Goal: Contribute content: Contribute content

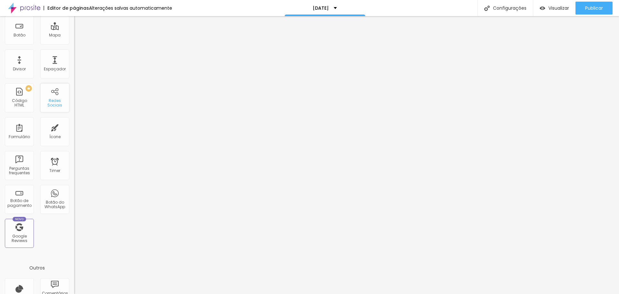
scroll to position [13, 0]
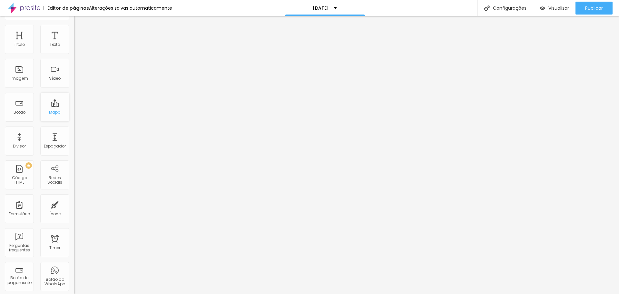
click at [51, 109] on div "Mapa" at bounding box center [54, 107] width 29 height 29
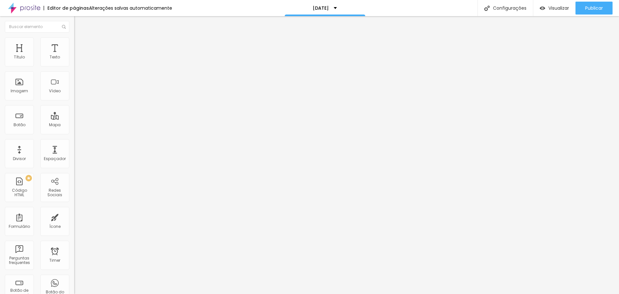
drag, startPoint x: 36, startPoint y: 73, endPoint x: 0, endPoint y: 59, distance: 38.2
click at [74, 61] on div "Endereço Alboom [GEOGRAPHIC_DATA] Alinhamento 15 Zoom" at bounding box center [111, 114] width 74 height 129
type input "h"
type input "Nosso estudio"
click at [80, 45] on span "Avançado" at bounding box center [90, 47] width 21 height 5
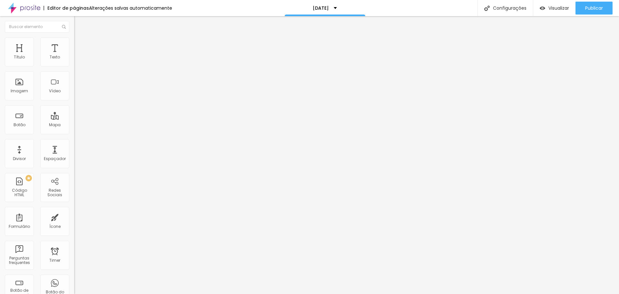
click at [80, 38] on span "Conteúdo" at bounding box center [90, 35] width 20 height 5
drag, startPoint x: 41, startPoint y: 73, endPoint x: 0, endPoint y: 69, distance: 41.1
click at [74, 69] on div "Endereço Nosso estudio Alinhamento 15 Zoom" at bounding box center [111, 114] width 74 height 129
type input "[STREET_ADDRESS]"
click at [74, 40] on img at bounding box center [77, 40] width 6 height 6
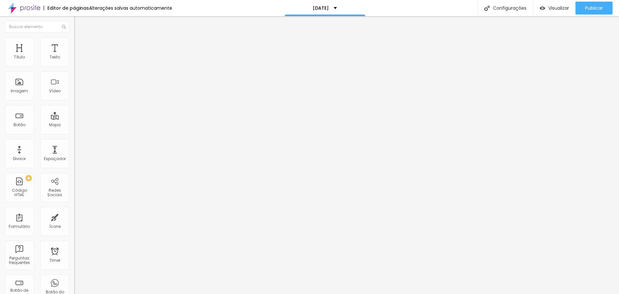
type input "95"
type input "90"
type input "85"
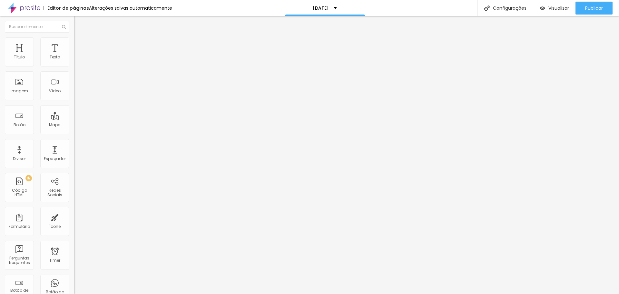
type input "85"
type input "80"
type input "75"
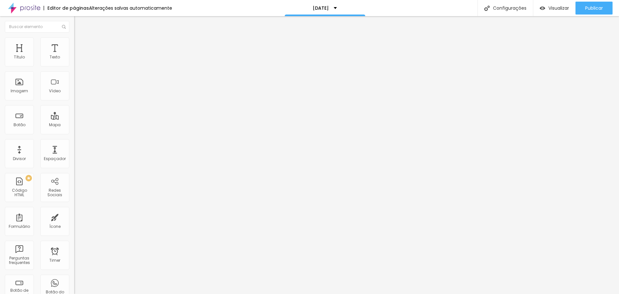
type input "70"
type input "65"
type input "60"
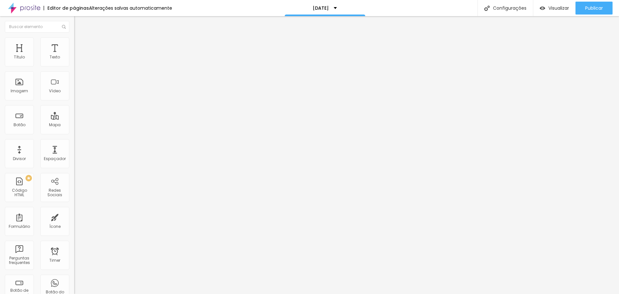
type input "60"
type input "55"
type input "50"
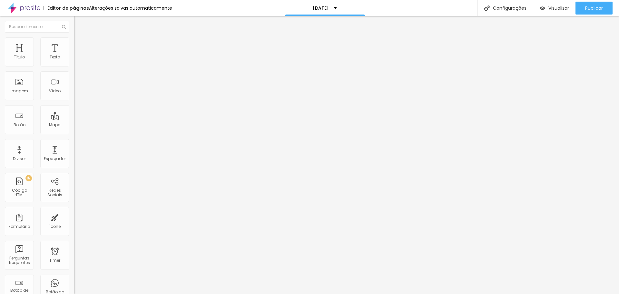
type input "45"
type input "40"
type input "35"
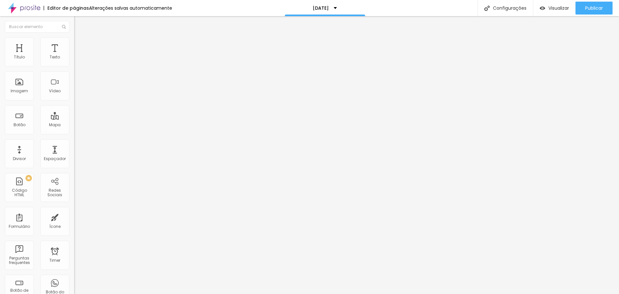
type input "35"
type input "30"
type input "35"
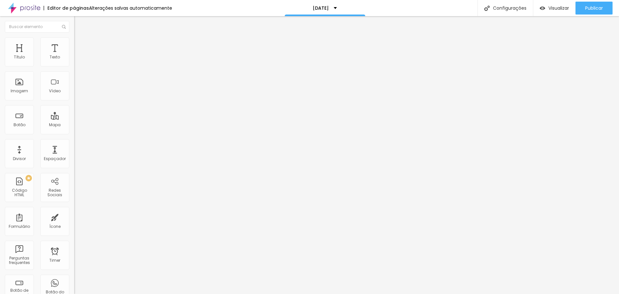
type input "40"
type input "50"
type input "60"
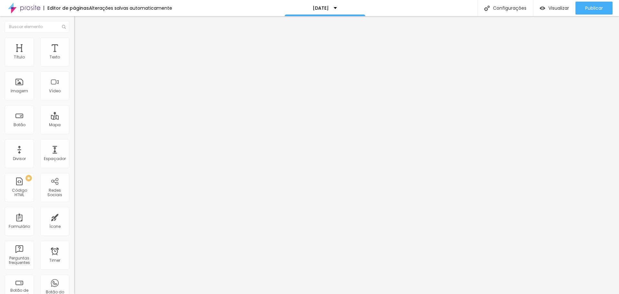
type input "60"
type input "100"
drag, startPoint x: 66, startPoint y: 70, endPoint x: 78, endPoint y: 72, distance: 12.7
click at [78, 66] on input "range" at bounding box center [95, 63] width 42 height 5
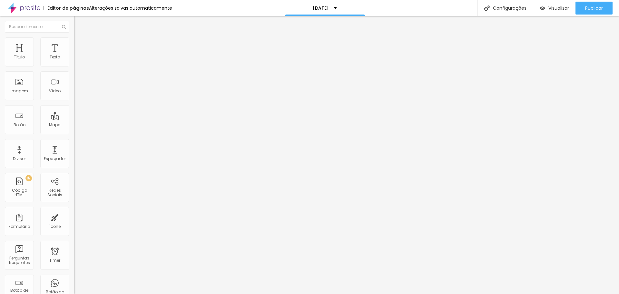
type input "314"
type input "321"
type input "359"
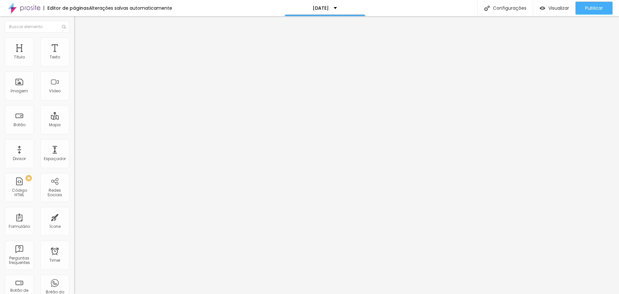
type input "359"
type input "386"
type input "431"
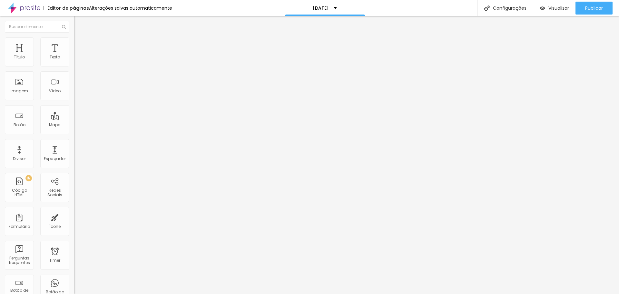
type input "454"
type input "469"
type input "484"
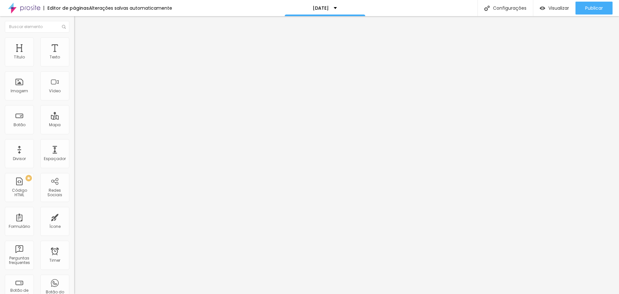
type input "484"
type input "488"
type input "492"
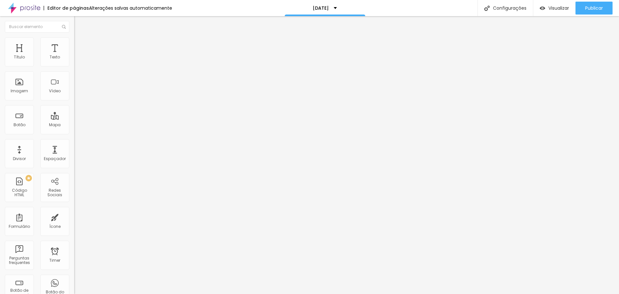
type input "495"
type input "499"
type input "507"
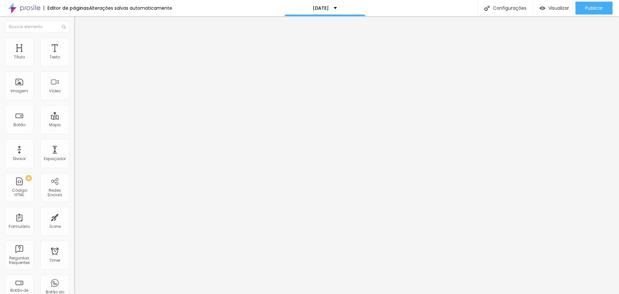
type input "507"
type input "511"
type input "518"
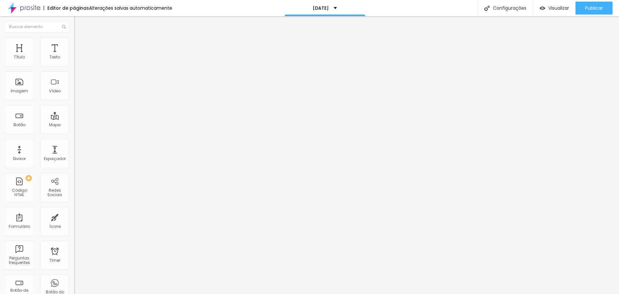
type input "526"
type input "533"
type input "541"
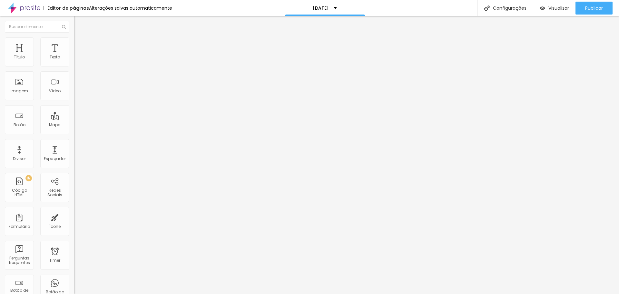
type input "541"
type input "545"
type input "552"
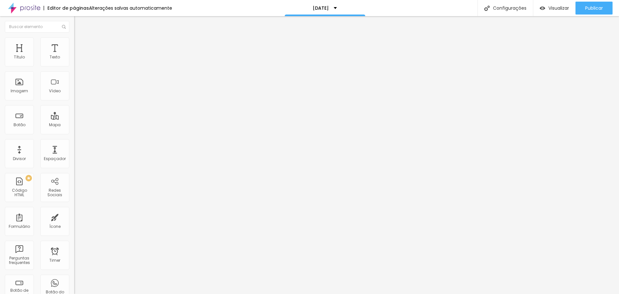
type input "556"
type input "564"
type input "552"
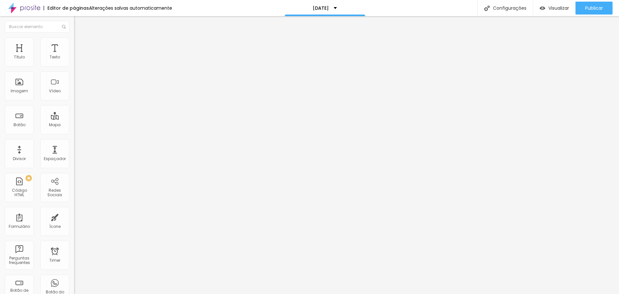
type input "552"
type input "533"
type input "518"
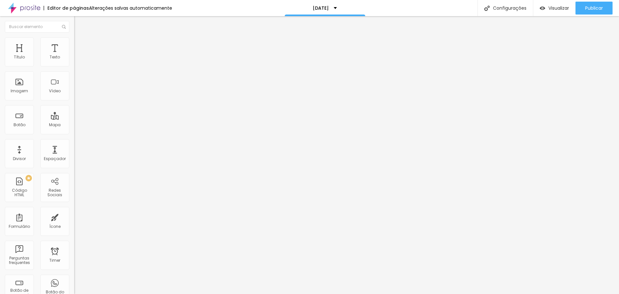
type input "499"
type input "484"
type input "469"
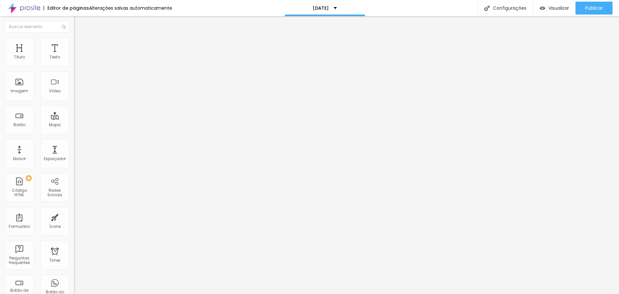
type input "469"
type input "461"
type input "458"
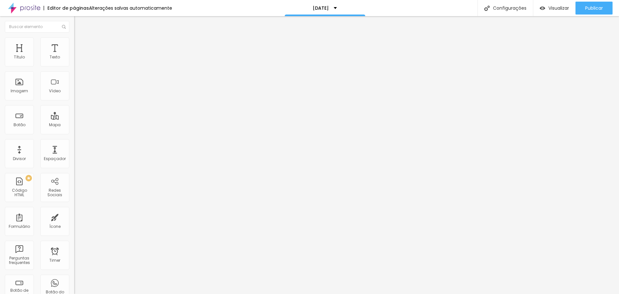
type input "454"
type input "461"
type input "465"
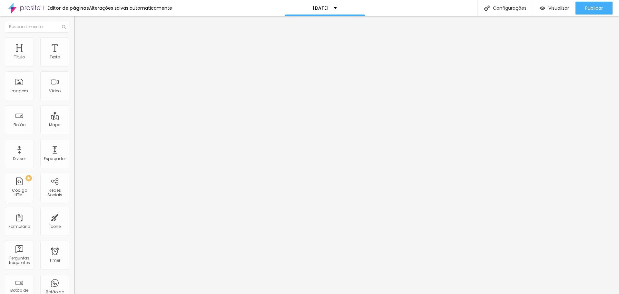
type input "465"
type input "469"
type input "484"
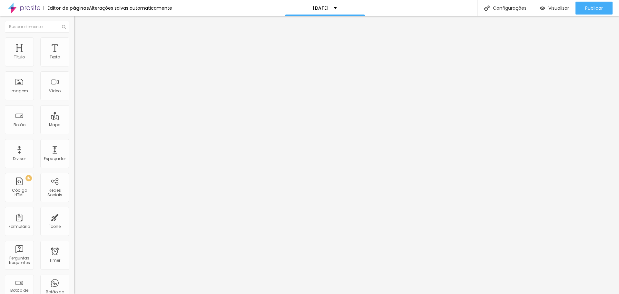
type input "511"
type input "537"
type input "560"
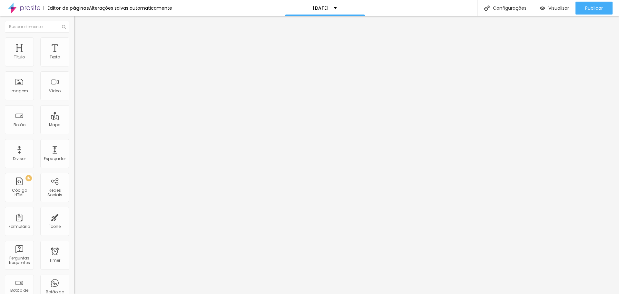
type input "560"
type input "590"
type input "613"
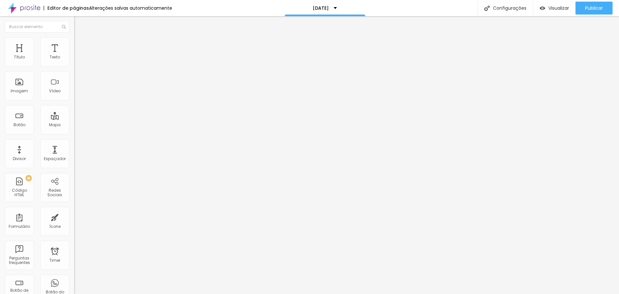
type input "628"
type input "632"
type input "635"
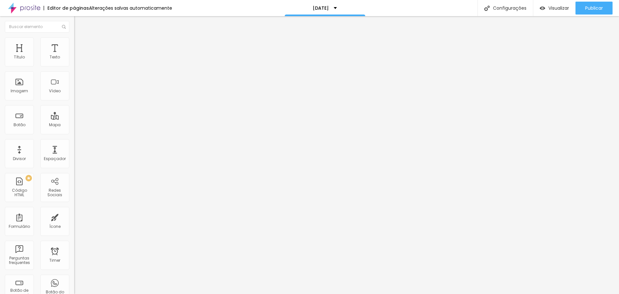
type input "635"
type input "643"
type input "651"
drag, startPoint x: 35, startPoint y: 87, endPoint x: 54, endPoint y: 85, distance: 18.8
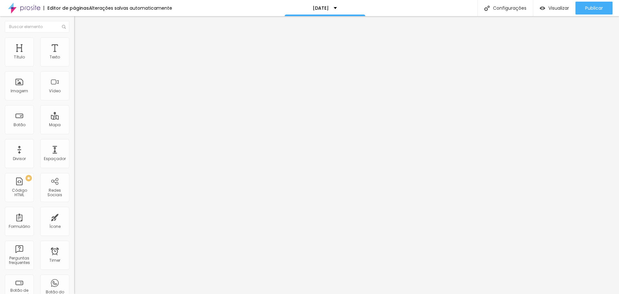
type input "651"
click at [74, 83] on input "range" at bounding box center [95, 79] width 42 height 5
type input "95"
type input "90"
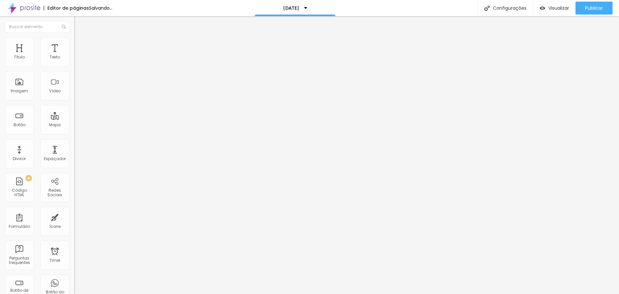
type input "90"
type input "85"
type input "75"
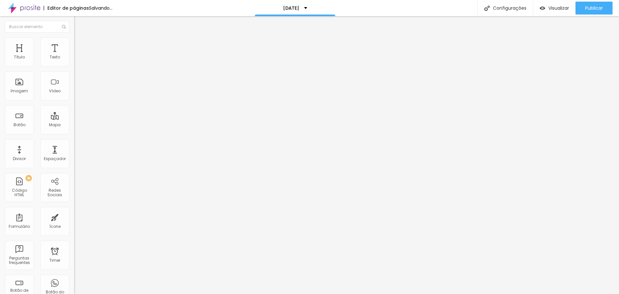
type input "70"
type input "65"
type input "60"
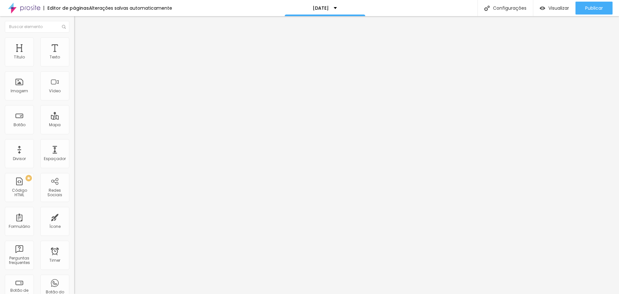
type input "60"
type input "55"
type input "50"
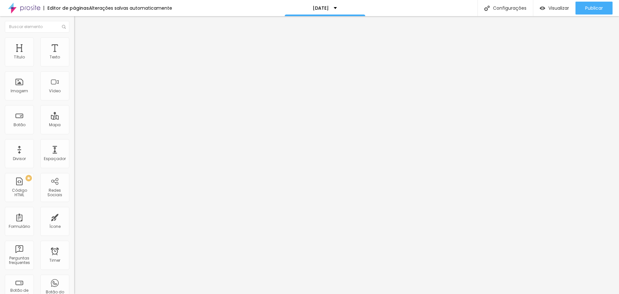
type input "45"
type input "40"
type input "35"
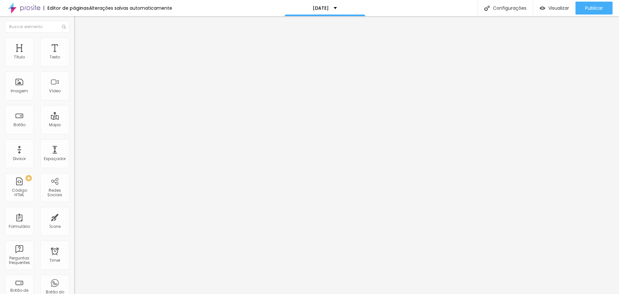
type input "35"
type input "30"
type input "25"
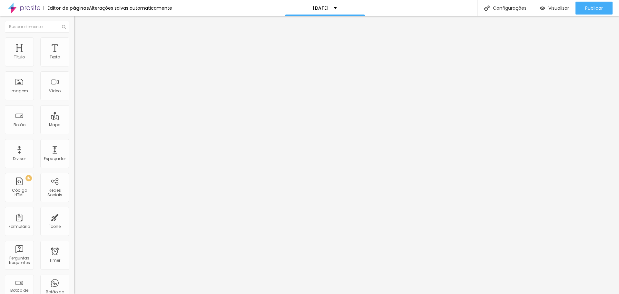
type input "20"
type input "25"
type input "30"
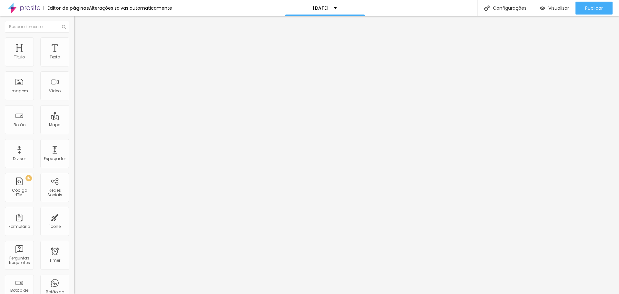
type input "30"
type input "40"
type input "50"
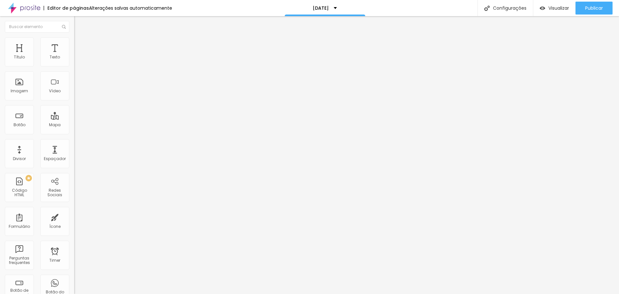
type input "55"
type input "65"
type input "70"
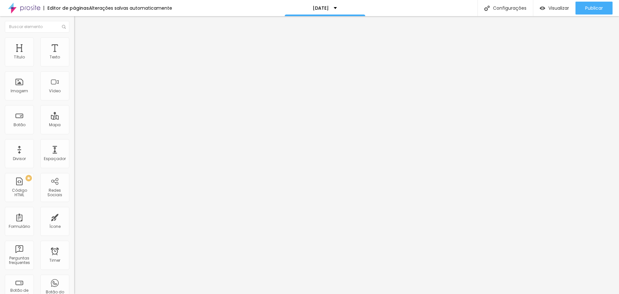
type input "70"
type input "75"
type input "80"
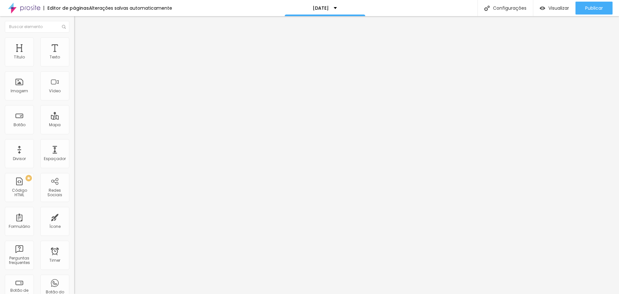
type input "85"
type input "90"
type input "95"
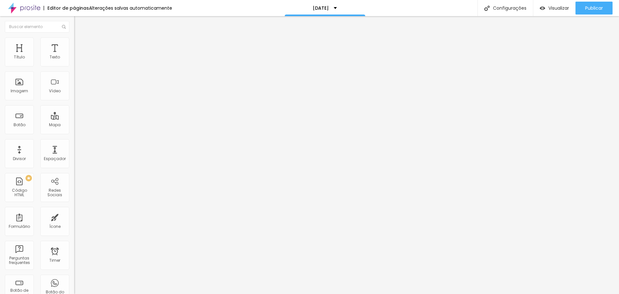
type input "95"
type input "100"
drag, startPoint x: 67, startPoint y: 69, endPoint x: 76, endPoint y: 72, distance: 10.2
click at [76, 66] on input "range" at bounding box center [95, 63] width 42 height 5
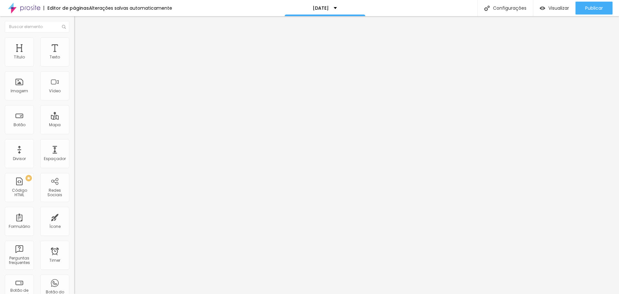
type input "632"
type input "628"
type input "609"
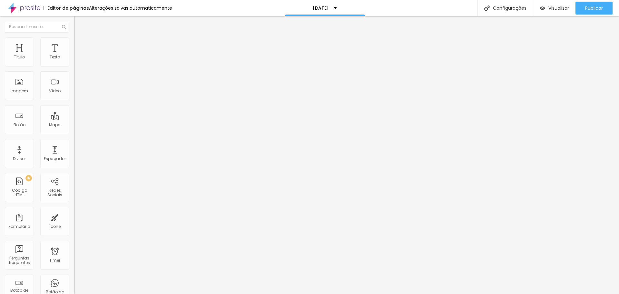
type input "609"
type input "590"
type input "564"
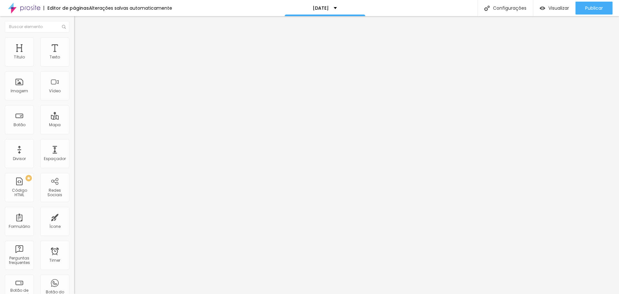
type input "533"
type input "503"
drag, startPoint x: 53, startPoint y: 86, endPoint x: 20, endPoint y: 91, distance: 32.6
click at [74, 83] on input "range" at bounding box center [95, 79] width 42 height 5
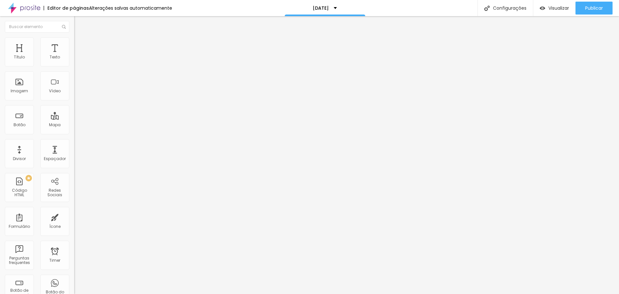
click at [80, 45] on span "Avançado" at bounding box center [90, 47] width 21 height 5
drag, startPoint x: 19, startPoint y: 65, endPoint x: 27, endPoint y: 64, distance: 8.2
click at [74, 125] on div at bounding box center [111, 128] width 74 height 6
drag, startPoint x: 20, startPoint y: 63, endPoint x: 13, endPoint y: 65, distance: 7.4
click at [74, 125] on input "range" at bounding box center [95, 127] width 42 height 5
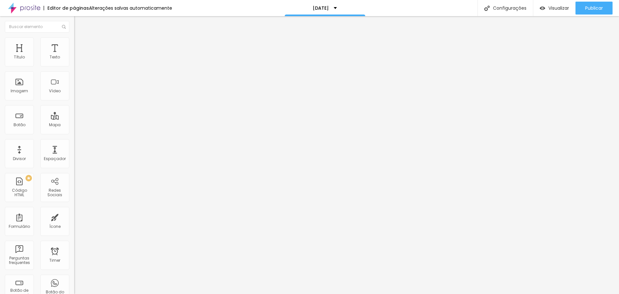
drag, startPoint x: 21, startPoint y: 76, endPoint x: 7, endPoint y: 75, distance: 14.5
click at [74, 217] on input "range" at bounding box center [95, 219] width 42 height 5
click at [74, 37] on img at bounding box center [77, 34] width 6 height 6
drag, startPoint x: 35, startPoint y: 69, endPoint x: 0, endPoint y: 75, distance: 35.9
click at [74, 73] on div "Texto Click me Alinhamento [GEOGRAPHIC_DATA] Link URL https:// Abrir em uma nov…" at bounding box center [111, 97] width 74 height 94
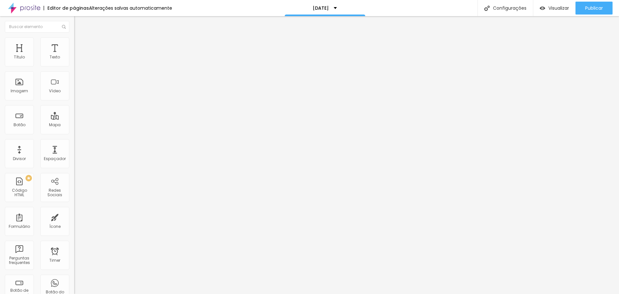
click at [74, 61] on input "text" at bounding box center [112, 57] width 77 height 6
click at [80, 45] on span "Estilo" at bounding box center [85, 41] width 10 height 5
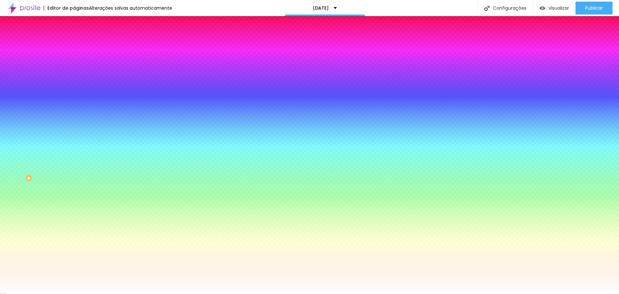
click at [74, 44] on img at bounding box center [77, 47] width 6 height 6
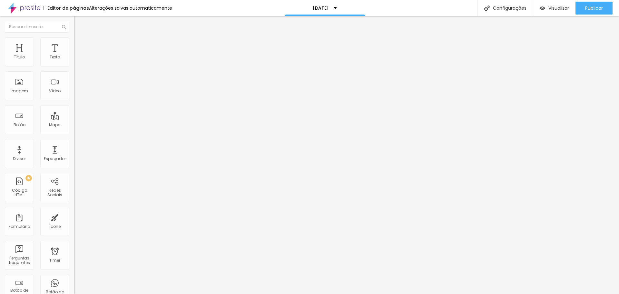
click at [74, 41] on img at bounding box center [77, 40] width 6 height 6
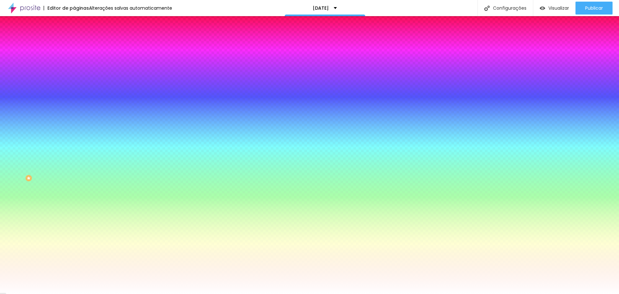
click at [74, 37] on li "Conteúdo" at bounding box center [111, 34] width 74 height 6
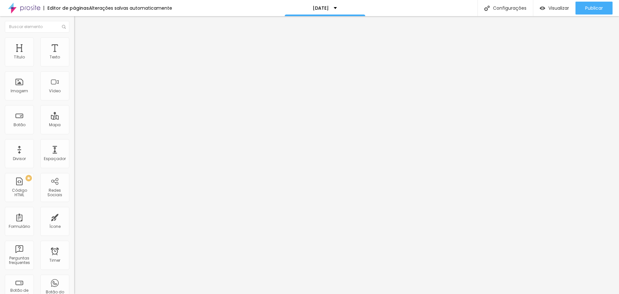
click at [74, 133] on input "q" at bounding box center [112, 129] width 77 height 6
click at [74, 116] on img at bounding box center [75, 117] width 3 height 3
click at [74, 42] on li "Estilo" at bounding box center [111, 40] width 74 height 6
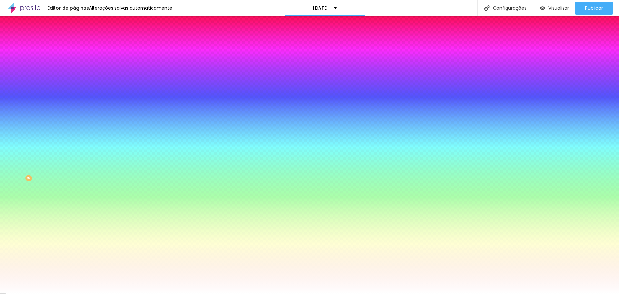
click at [74, 44] on li "Avançado" at bounding box center [111, 47] width 74 height 6
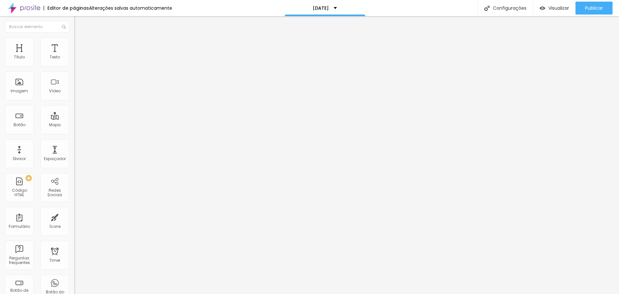
click at [74, 37] on li "Conteúdo" at bounding box center [111, 34] width 74 height 6
click at [74, 133] on input "text" at bounding box center [112, 129] width 77 height 6
paste input "[URL][DOMAIN_NAME]"
click at [74, 42] on img at bounding box center [77, 40] width 6 height 6
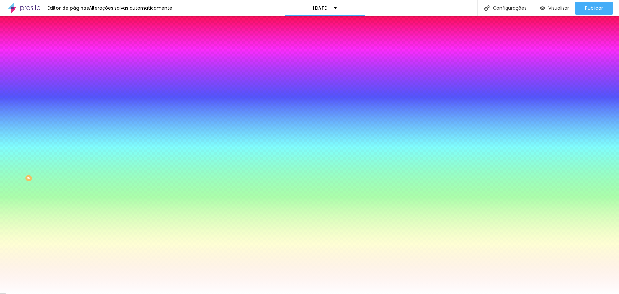
click at [74, 62] on div at bounding box center [111, 62] width 74 height 0
click at [26, 77] on div at bounding box center [309, 147] width 619 height 294
click at [57, 102] on div at bounding box center [309, 147] width 619 height 294
click at [44, 102] on div at bounding box center [309, 147] width 619 height 294
click at [40, 103] on div at bounding box center [309, 147] width 619 height 294
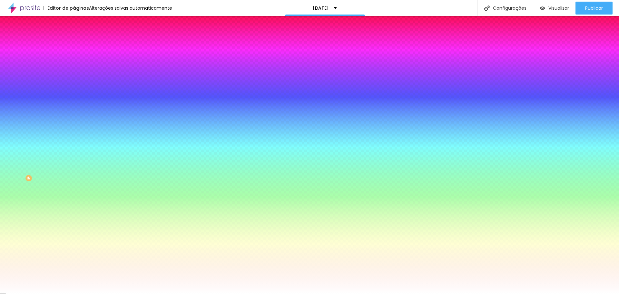
click at [30, 97] on div at bounding box center [309, 147] width 619 height 294
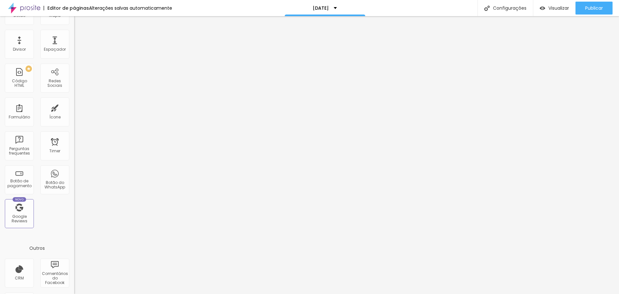
scroll to position [77, 0]
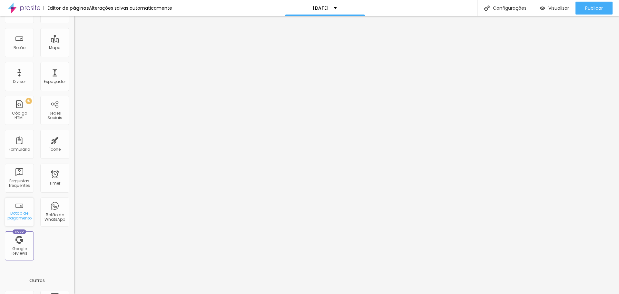
click at [21, 208] on div "Botão de pagamento" at bounding box center [19, 211] width 29 height 29
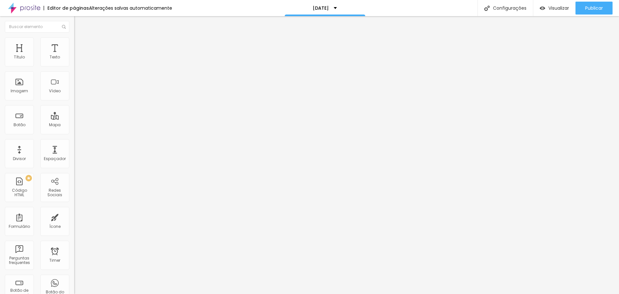
click at [74, 46] on li "Avançado" at bounding box center [111, 46] width 74 height 6
click at [74, 43] on li "Conteúdo" at bounding box center [111, 39] width 74 height 6
click at [74, 65] on img at bounding box center [76, 67] width 5 height 5
click at [74, 130] on div "Instagram" at bounding box center [111, 132] width 74 height 4
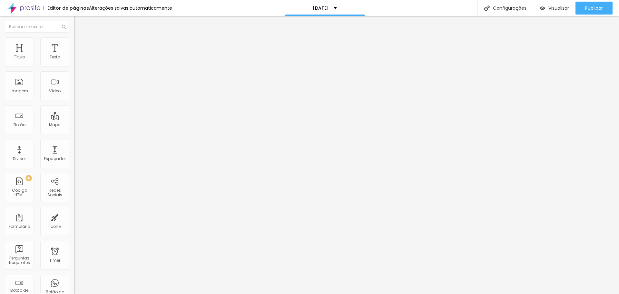
click at [74, 219] on input "https://" at bounding box center [112, 222] width 77 height 6
drag, startPoint x: 29, startPoint y: 105, endPoint x: 3, endPoint y: 102, distance: 26.6
click at [74, 102] on div "Instagram Rede social Instagram Endereço URL https:// Abrir em uma nova aba + A…" at bounding box center [111, 158] width 74 height 217
paste input "[DOMAIN_NAME][URL][DOMAIN_NAME]"
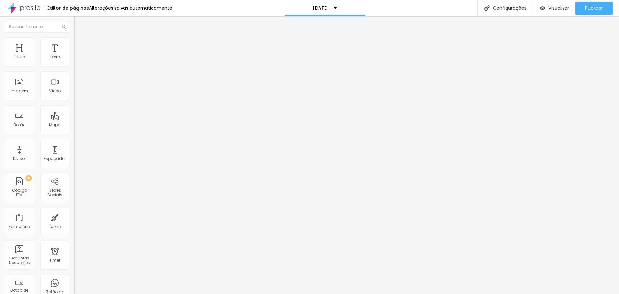
click at [74, 219] on input "[URL][DOMAIN_NAME][DOMAIN_NAME]" at bounding box center [112, 222] width 77 height 6
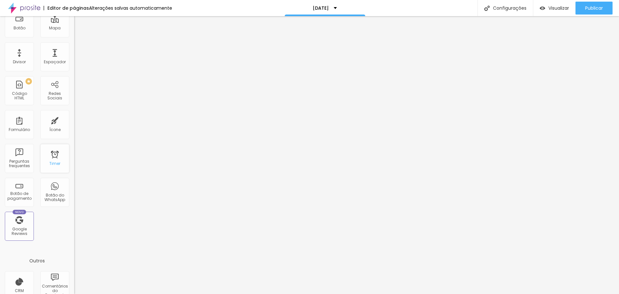
scroll to position [0, 0]
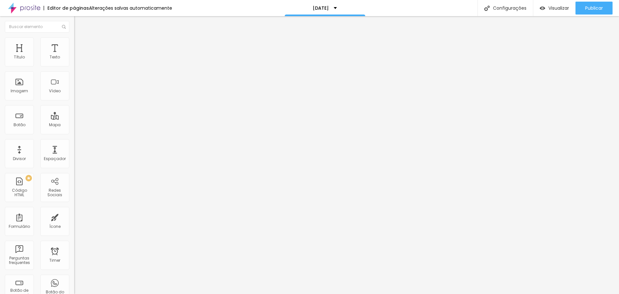
click at [78, 61] on input "13 de outubro de 2025 às 12:23" at bounding box center [110, 57] width 64 height 6
click at [60, 86] on button "Next Month" at bounding box center [58, 85] width 10 height 10
click at [58, 118] on div "15" at bounding box center [58, 114] width 6 height 6
click at [74, 42] on li "Estilo" at bounding box center [111, 40] width 74 height 6
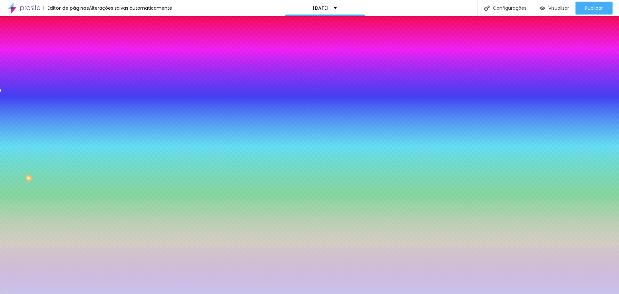
click at [74, 127] on div at bounding box center [111, 127] width 74 height 0
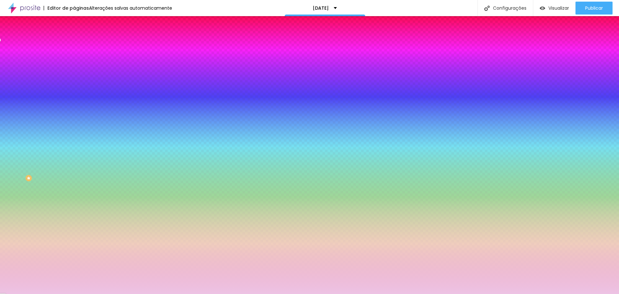
drag, startPoint x: 58, startPoint y: 113, endPoint x: 61, endPoint y: 98, distance: 14.9
click at [74, 116] on div "Cor de fundo Voltar ao padrão #EDC3C4" at bounding box center [111, 125] width 74 height 18
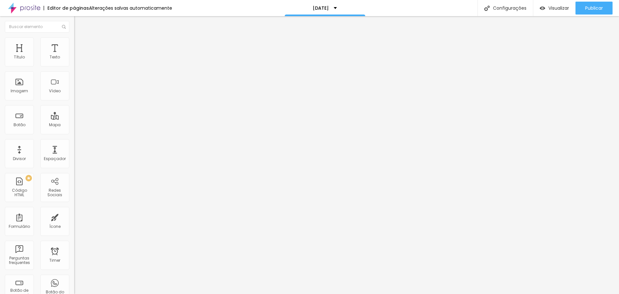
click at [78, 61] on input "15 de novembro de 2025 às 12:23" at bounding box center [112, 57] width 69 height 6
click at [57, 85] on span "Next Month" at bounding box center [57, 84] width 0 height 7
click at [41, 126] on div "25" at bounding box center [42, 122] width 6 height 6
click at [74, 42] on li "Avançado" at bounding box center [111, 40] width 74 height 6
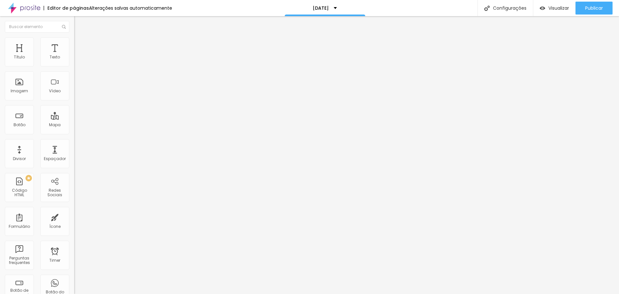
click at [80, 38] on span "Estilo" at bounding box center [85, 35] width 10 height 5
click at [78, 61] on input "25 de dezembro de 2025 às 12:23" at bounding box center [113, 57] width 70 height 6
click at [72, 98] on li "00:00" at bounding box center [77, 97] width 27 height 10
click at [590, 5] on span "Publicar" at bounding box center [595, 7] width 18 height 5
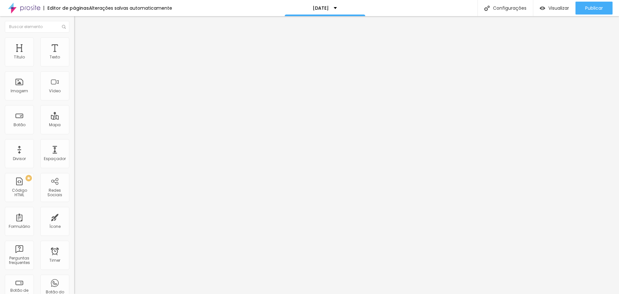
click at [80, 44] on span "Avançado" at bounding box center [90, 41] width 21 height 5
click at [74, 119] on input "range" at bounding box center [95, 121] width 42 height 5
drag, startPoint x: 17, startPoint y: 76, endPoint x: 9, endPoint y: 76, distance: 7.7
click at [74, 210] on input "range" at bounding box center [95, 212] width 42 height 5
click at [74, 37] on img at bounding box center [77, 34] width 6 height 6
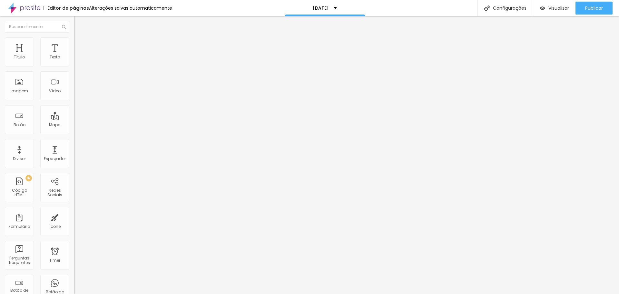
click at [74, 61] on span "Titulo 2" at bounding box center [84, 57] width 21 height 8
click at [74, 37] on li "Estilo" at bounding box center [111, 34] width 74 height 6
click at [74, 72] on span "Titulo 4" at bounding box center [82, 68] width 17 height 6
click at [74, 76] on span "Titulo 5" at bounding box center [81, 72] width 14 height 5
click at [74, 66] on span "Titulo 3" at bounding box center [83, 62] width 18 height 7
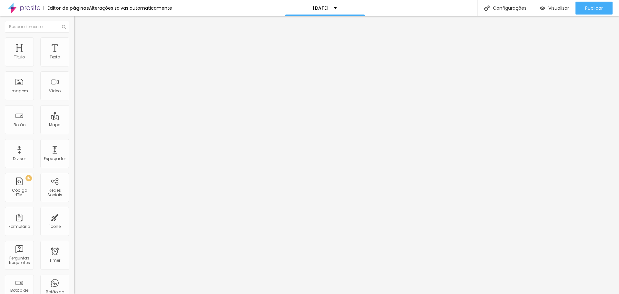
click at [74, 61] on span "Titulo 2" at bounding box center [84, 57] width 21 height 8
click at [74, 55] on span "Titulo 1" at bounding box center [84, 50] width 21 height 9
click at [74, 70] on div "Titulo 4 H4" at bounding box center [111, 67] width 74 height 5
click at [74, 65] on div "Titulo 3 H3" at bounding box center [111, 62] width 74 height 5
click at [74, 72] on span "Titulo 4" at bounding box center [82, 68] width 17 height 6
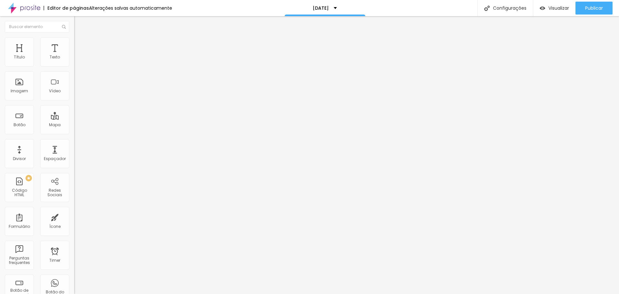
click at [74, 42] on li "Estilo" at bounding box center [111, 40] width 74 height 6
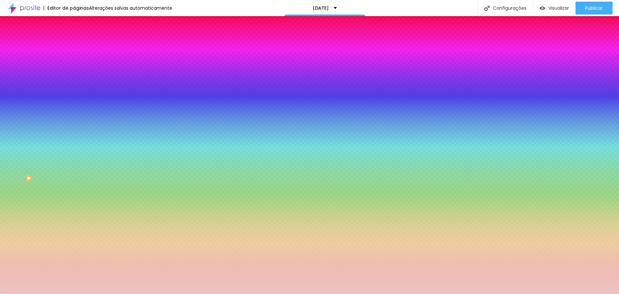
click at [77, 105] on img at bounding box center [79, 107] width 4 height 4
click at [77, 59] on img at bounding box center [79, 57] width 4 height 4
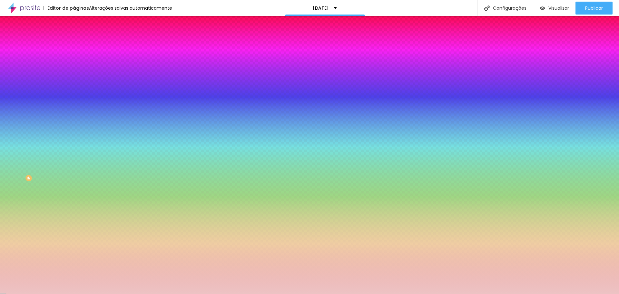
click at [77, 59] on img at bounding box center [79, 57] width 4 height 4
click at [77, 105] on img at bounding box center [79, 107] width 4 height 4
click at [74, 213] on div at bounding box center [111, 213] width 74 height 0
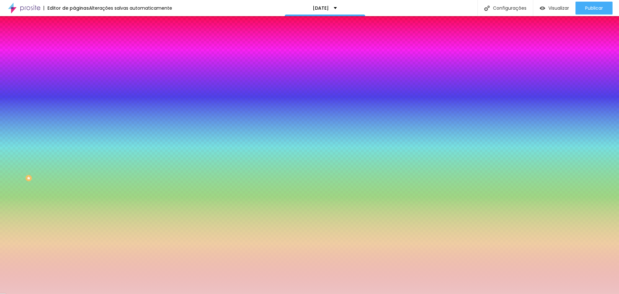
click at [74, 213] on div at bounding box center [111, 213] width 74 height 0
click at [74, 44] on li "Avançado" at bounding box center [111, 47] width 74 height 6
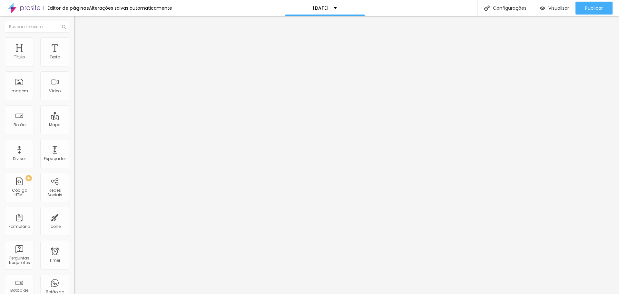
click at [74, 125] on input "range" at bounding box center [95, 127] width 42 height 5
click at [74, 38] on img at bounding box center [77, 40] width 6 height 6
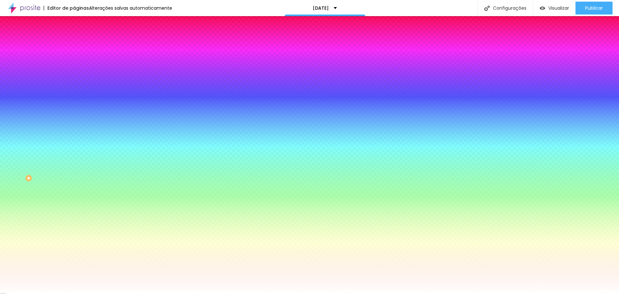
click at [74, 44] on img at bounding box center [77, 47] width 6 height 6
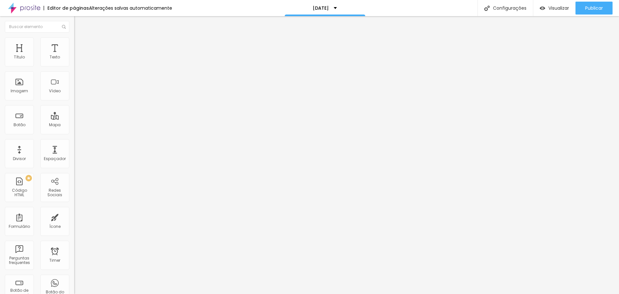
drag, startPoint x: 25, startPoint y: 64, endPoint x: 31, endPoint y: 64, distance: 6.8
click at [74, 125] on input "range" at bounding box center [95, 127] width 42 height 5
drag, startPoint x: 32, startPoint y: 64, endPoint x: 39, endPoint y: 65, distance: 7.5
click at [74, 125] on input "range" at bounding box center [95, 127] width 42 height 5
click at [80, 45] on span "Estilo" at bounding box center [85, 41] width 10 height 5
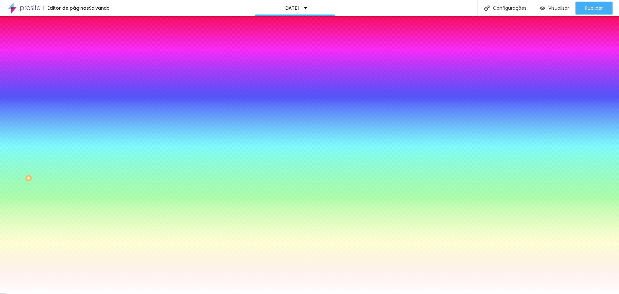
click at [74, 37] on li "Conteúdo" at bounding box center [111, 34] width 74 height 6
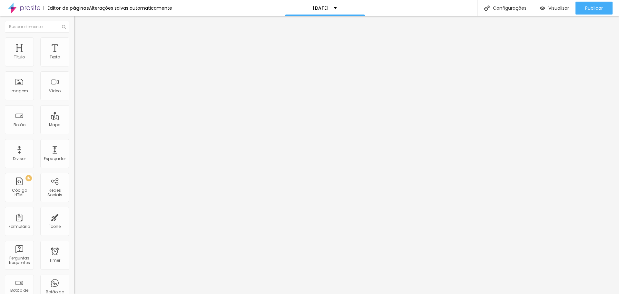
click at [74, 64] on img at bounding box center [76, 61] width 5 height 5
click at [74, 59] on img at bounding box center [76, 56] width 5 height 5
click at [591, 10] on span "Publicar" at bounding box center [595, 7] width 18 height 5
click at [74, 44] on img at bounding box center [77, 47] width 6 height 6
drag, startPoint x: 39, startPoint y: 64, endPoint x: 33, endPoint y: 66, distance: 6.5
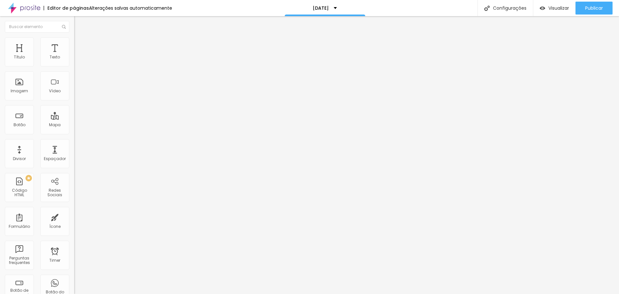
click at [74, 125] on input "range" at bounding box center [95, 127] width 42 height 5
click at [74, 217] on input "range" at bounding box center [95, 219] width 42 height 5
click at [74, 40] on ul "Conteúdo Estilo Avançado" at bounding box center [111, 40] width 74 height 19
click at [74, 43] on li "Estilo" at bounding box center [111, 40] width 74 height 6
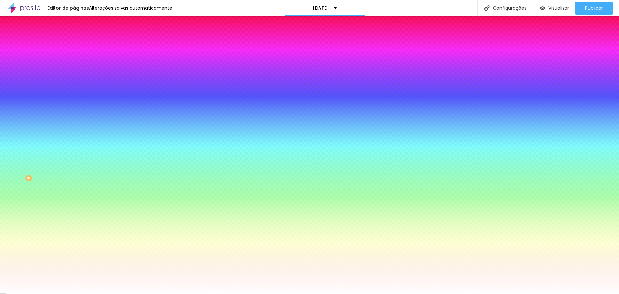
click at [74, 59] on span "Adicionar imagem" at bounding box center [95, 56] width 42 height 5
drag, startPoint x: 79, startPoint y: 100, endPoint x: 95, endPoint y: 152, distance: 54.3
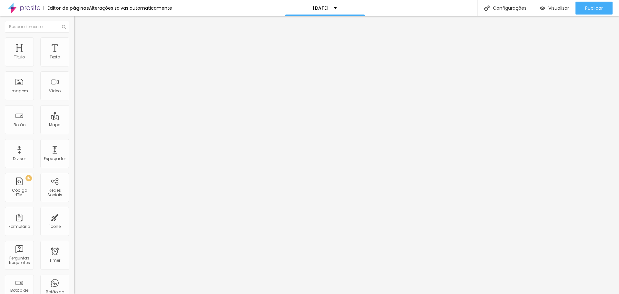
click at [74, 66] on span "Titulo 3" at bounding box center [83, 62] width 18 height 7
click at [74, 40] on img at bounding box center [77, 40] width 6 height 6
click at [74, 59] on span "Encaixotado" at bounding box center [86, 55] width 25 height 5
click at [74, 69] on span "Completo" at bounding box center [84, 65] width 20 height 5
click at [74, 63] on span "Encaixotado" at bounding box center [86, 59] width 25 height 5
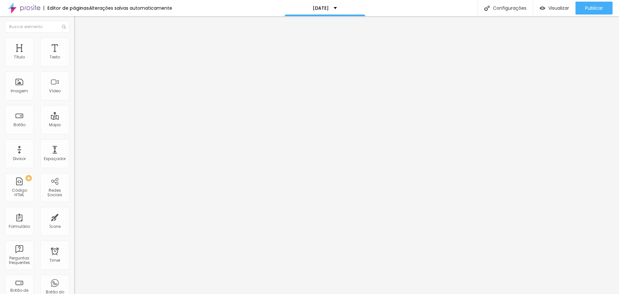
click at [80, 43] on span "Estilo" at bounding box center [85, 41] width 10 height 5
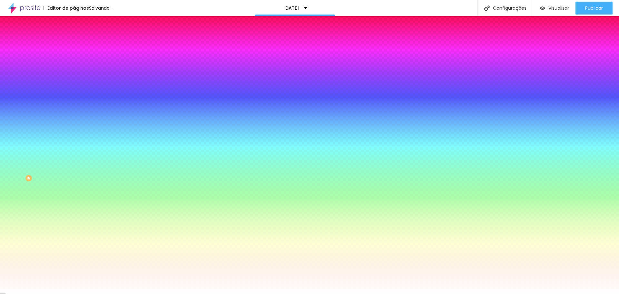
click at [80, 45] on span "Avançado" at bounding box center [90, 47] width 21 height 5
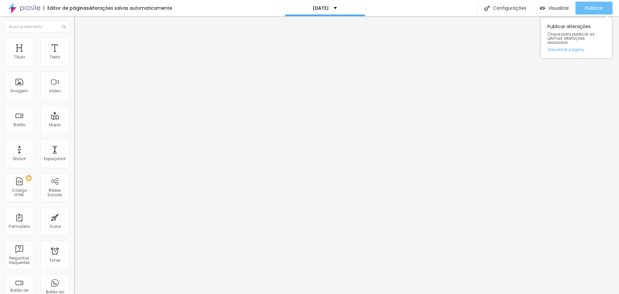
click at [592, 10] on span "Publicar" at bounding box center [595, 7] width 18 height 5
click at [79, 23] on img "button" at bounding box center [81, 23] width 5 height 5
click at [597, 5] on span "Publicar" at bounding box center [595, 7] width 18 height 5
